Goal: Information Seeking & Learning: Learn about a topic

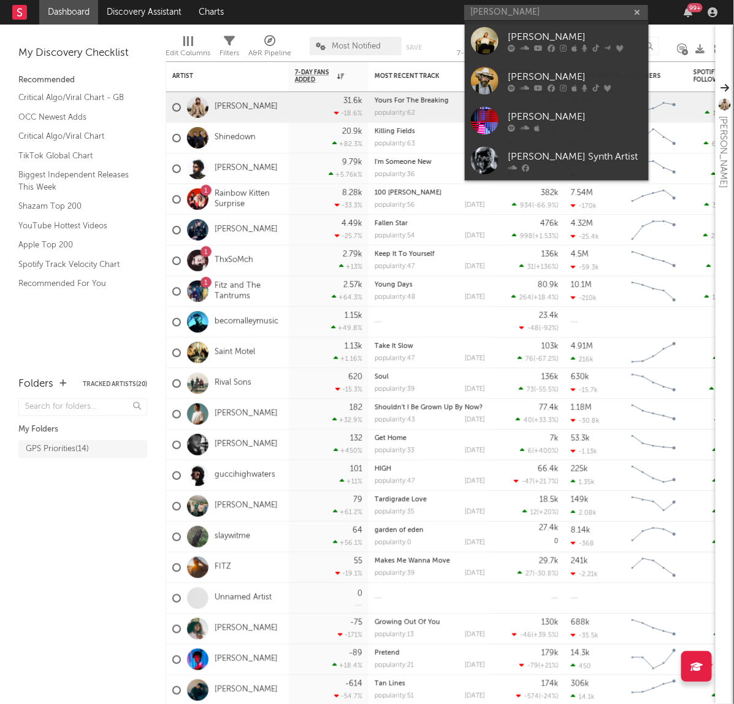
type input "[PERSON_NAME]"
click at [554, 34] on div "[PERSON_NAME]" at bounding box center [575, 36] width 135 height 15
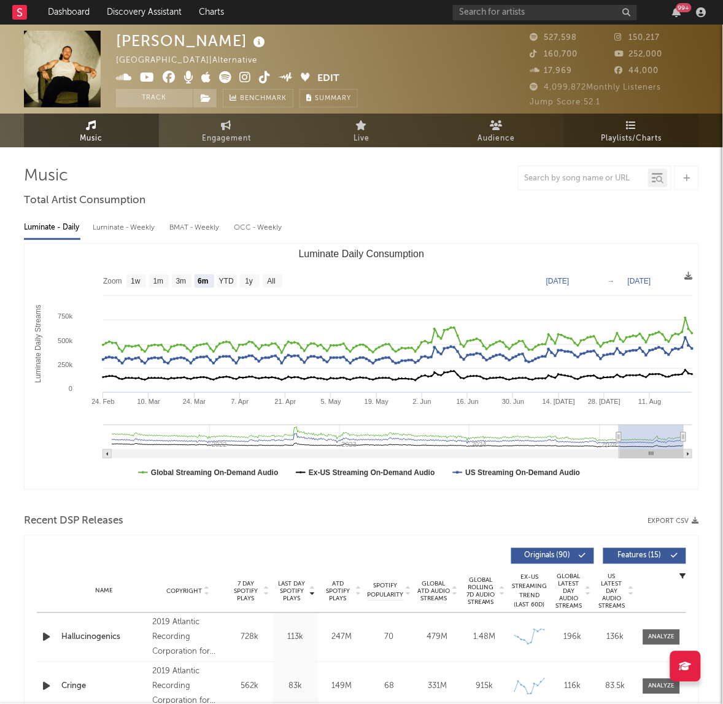
click at [624, 133] on span "Playlists/Charts" at bounding box center [631, 138] width 61 height 15
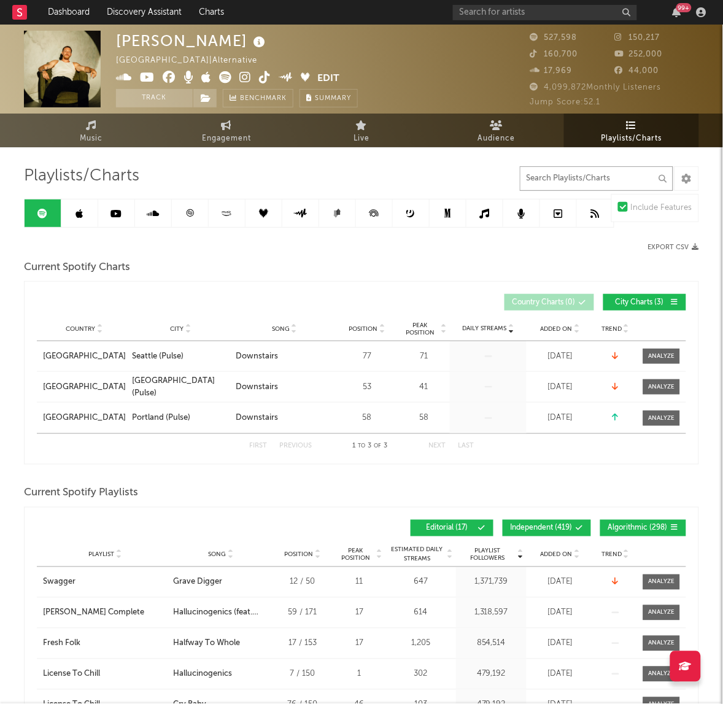
click at [565, 186] on input "text" at bounding box center [596, 178] width 153 height 25
type input "[GEOGRAPHIC_DATA]"
